Goal: Use online tool/utility: Utilize a website feature to perform a specific function

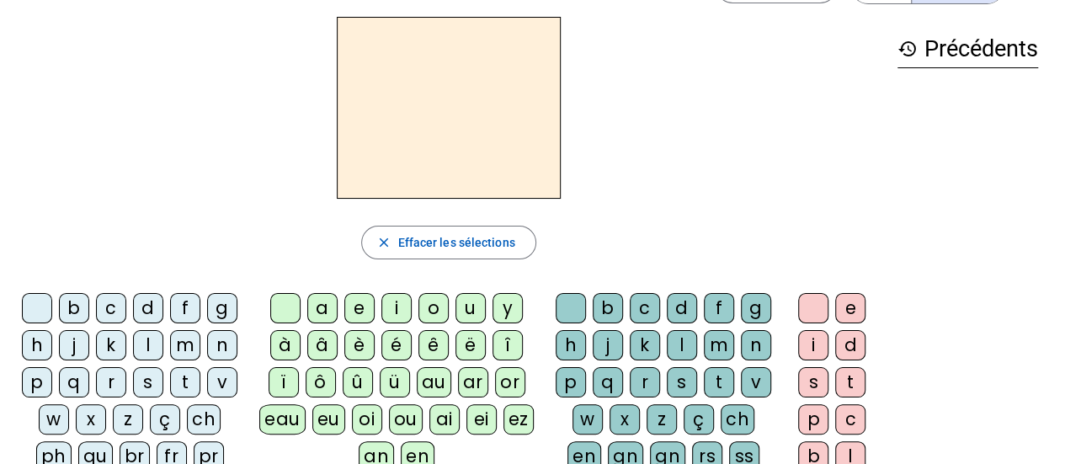
scroll to position [61, 0]
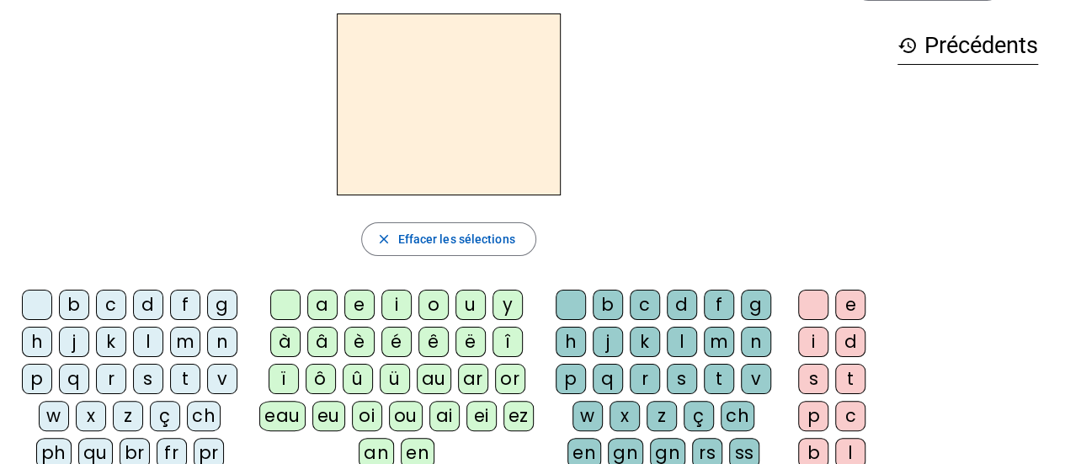
click at [148, 338] on div "l" at bounding box center [148, 342] width 30 height 30
click at [321, 306] on div "a" at bounding box center [322, 304] width 30 height 30
click at [636, 303] on div "c" at bounding box center [644, 304] width 30 height 30
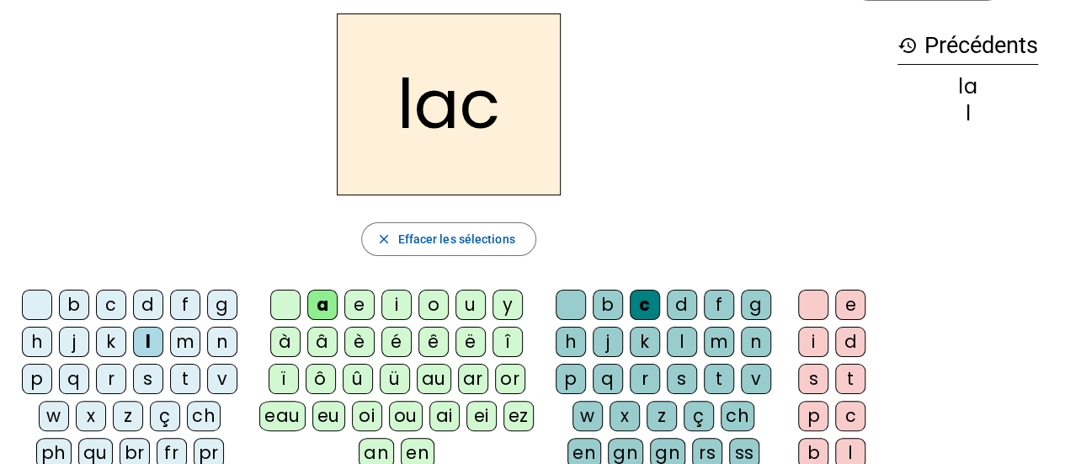
click at [174, 377] on div "t" at bounding box center [185, 379] width 30 height 30
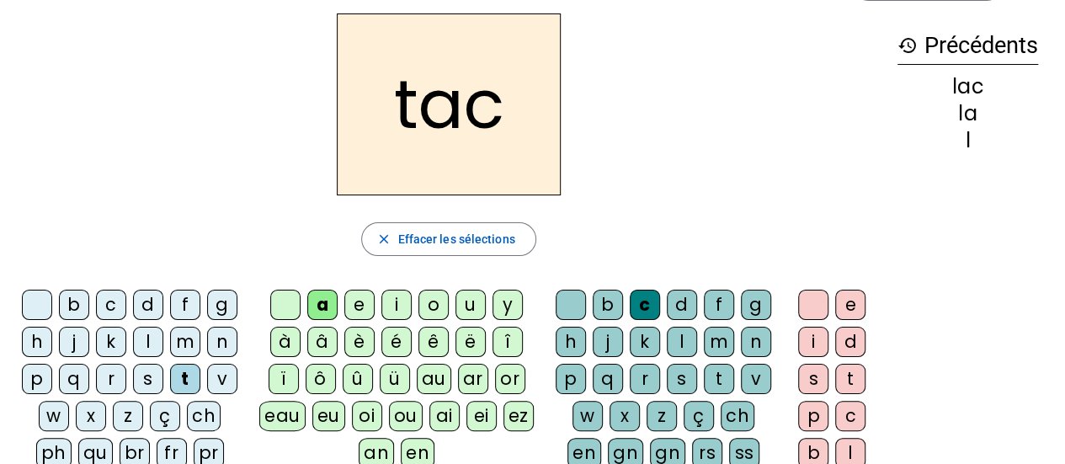
click at [652, 300] on div "c" at bounding box center [644, 304] width 30 height 30
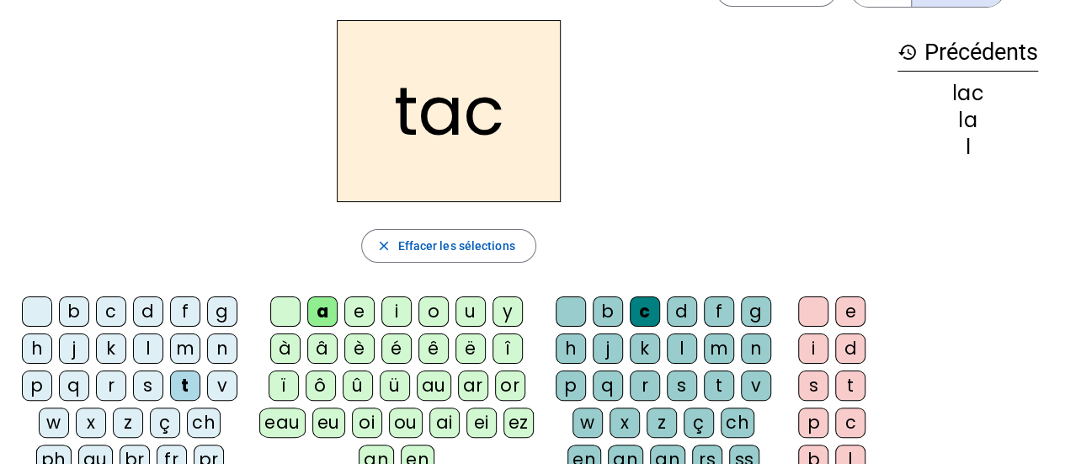
scroll to position [46, 0]
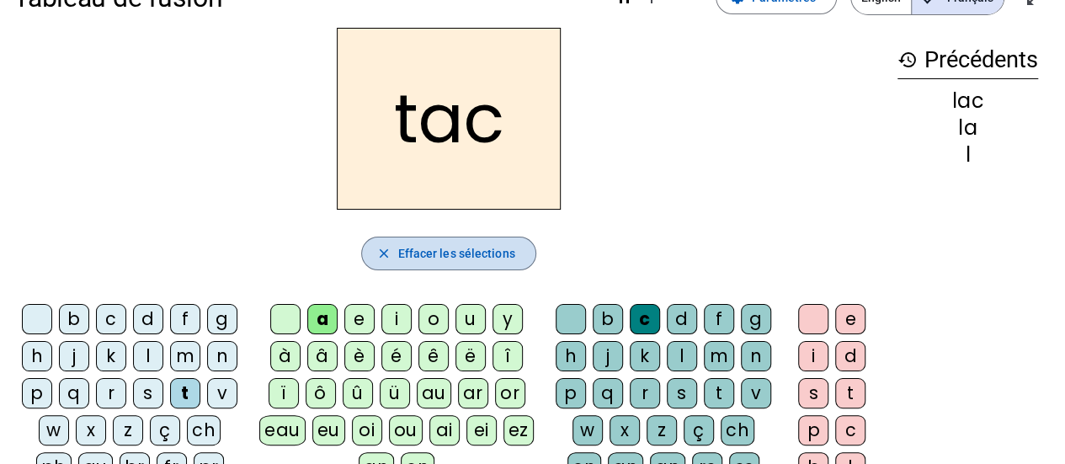
click at [458, 241] on span "button" at bounding box center [448, 253] width 173 height 40
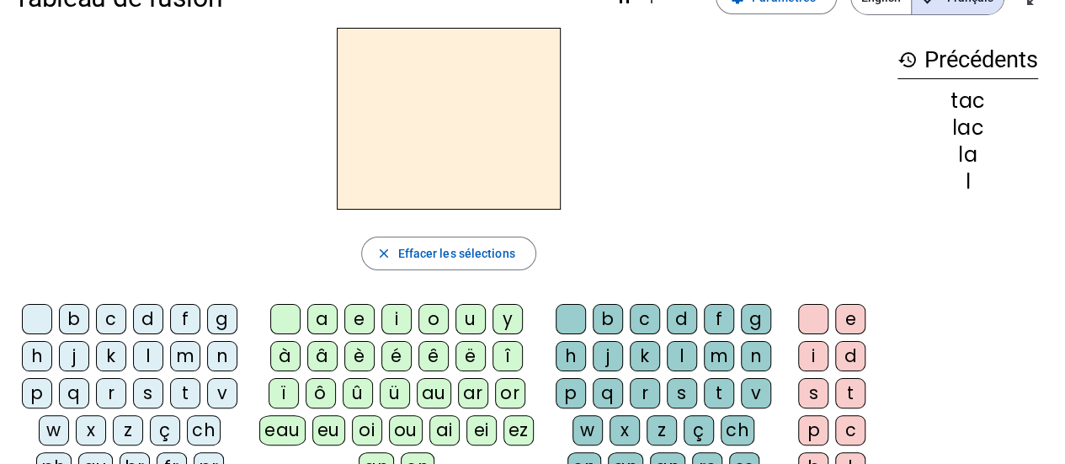
click at [187, 387] on div "t" at bounding box center [185, 393] width 30 height 30
click at [329, 318] on div "a" at bounding box center [322, 319] width 30 height 30
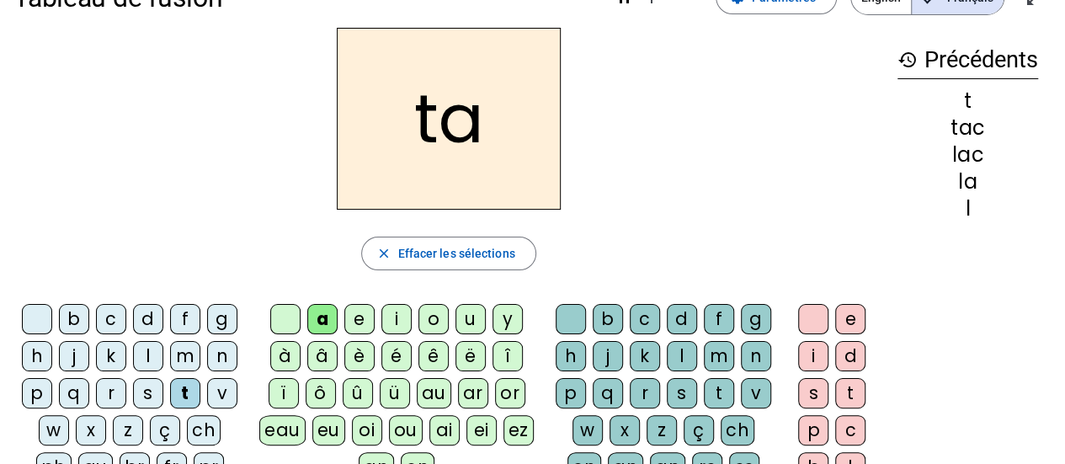
click at [367, 319] on div "e" at bounding box center [359, 319] width 30 height 30
